Goal: Task Accomplishment & Management: Use online tool/utility

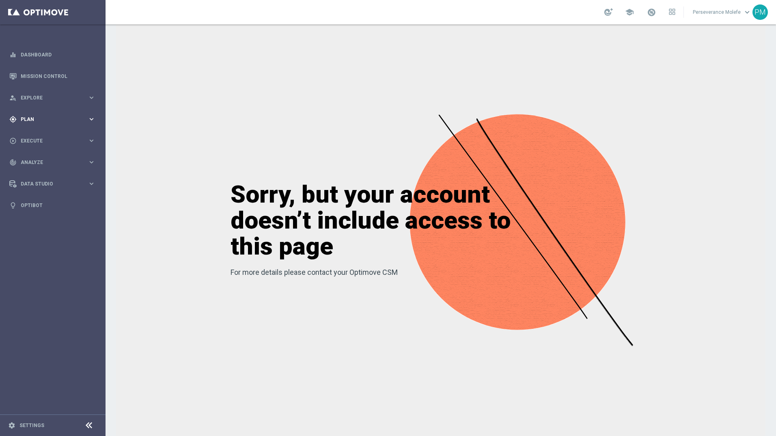
click at [43, 123] on div "gps_fixed Plan keyboard_arrow_right" at bounding box center [52, 119] width 105 height 22
click at [46, 162] on span "Templates" at bounding box center [51, 160] width 58 height 5
click at [45, 174] on link "Optimail" at bounding box center [54, 172] width 59 height 6
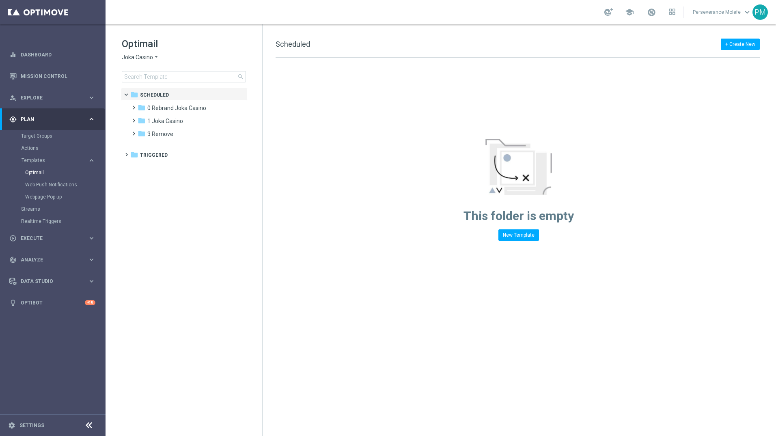
click at [156, 58] on icon "arrow_drop_down" at bounding box center [156, 58] width 6 height 8
click at [0, 0] on span "Casino Joka" at bounding box center [0, 0] width 0 height 0
click at [147, 58] on span "Casino Joka" at bounding box center [137, 58] width 31 height 8
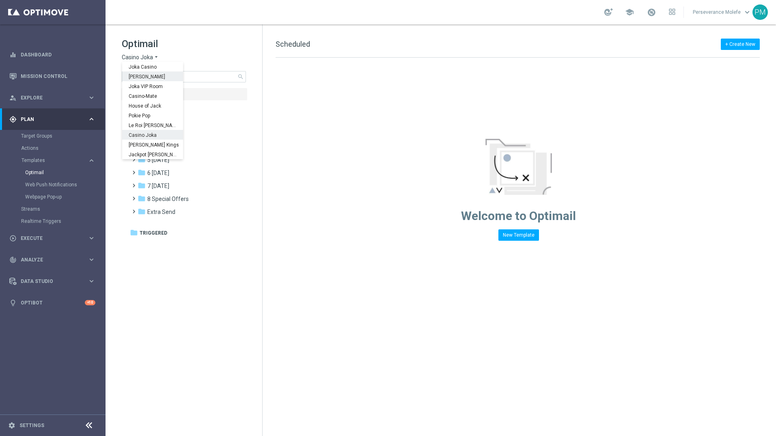
click at [146, 74] on div "[PERSON_NAME]" at bounding box center [152, 76] width 61 height 10
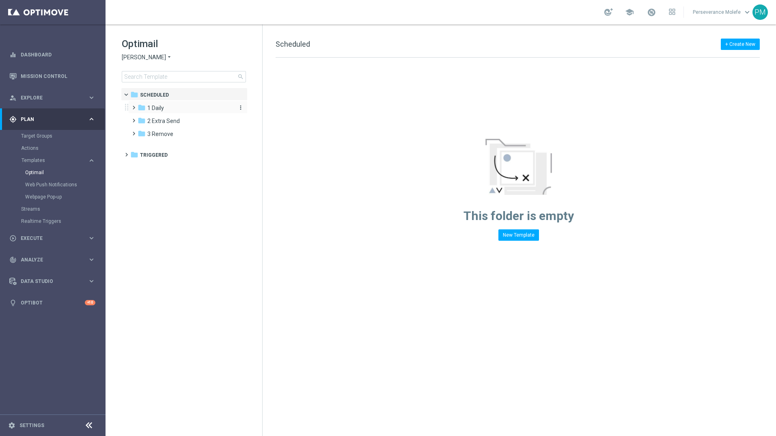
click at [162, 110] on span "1 Daily" at bounding box center [155, 107] width 17 height 7
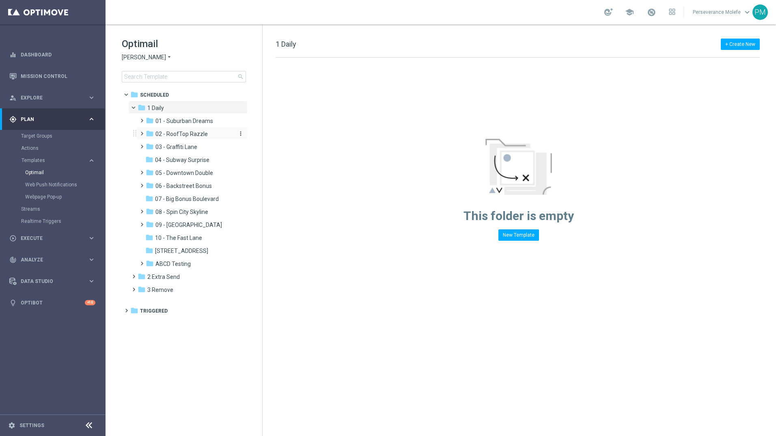
click at [202, 132] on span "02 - RoofTop Razzle" at bounding box center [182, 133] width 52 height 7
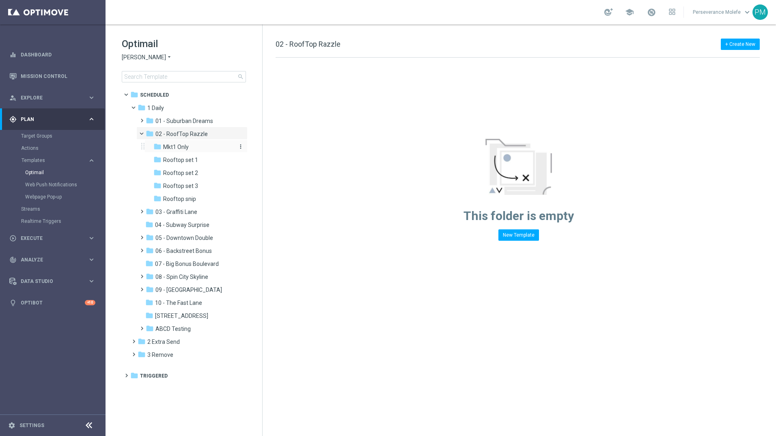
click at [189, 145] on div "folder Mkt1 Only" at bounding box center [194, 147] width 80 height 9
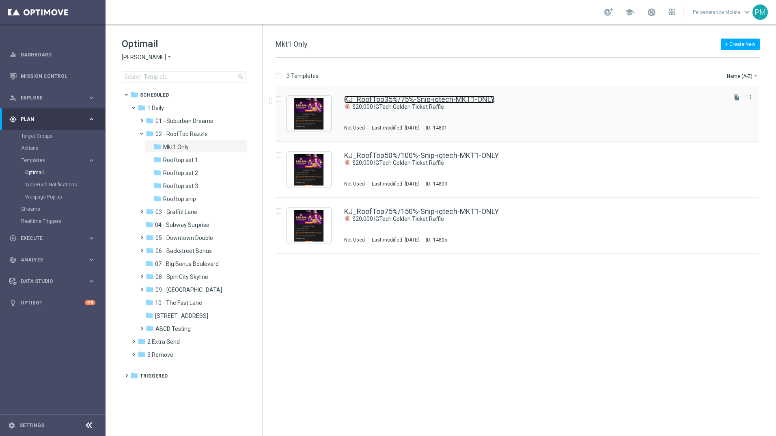
click at [370, 103] on link "KJ_RoofTop35%/75%-Snip-igtech-MKT1-ONLY" at bounding box center [419, 99] width 151 height 7
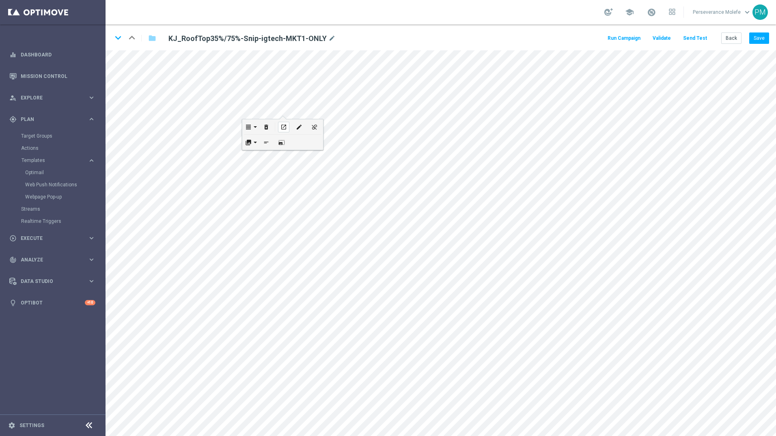
click at [284, 128] on icon "open_in_new" at bounding box center [284, 127] width 6 height 6
